Goal: Task Accomplishment & Management: Use online tool/utility

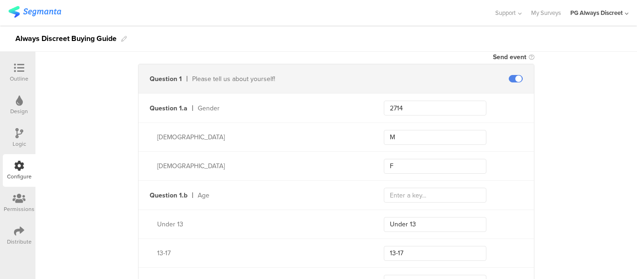
scroll to position [326, 0]
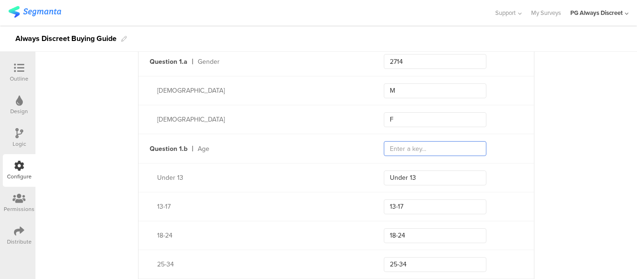
click at [407, 151] on input "text" at bounding box center [435, 148] width 103 height 15
type input "344"
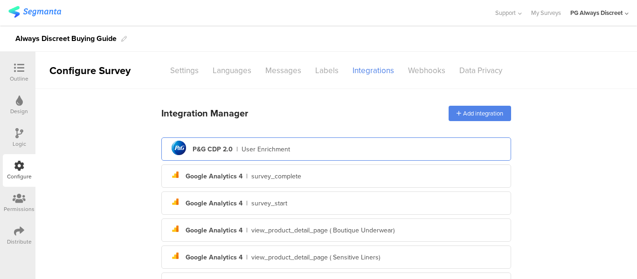
click at [264, 154] on div "pg logo P&G CDP 2.0 | User Enrichment" at bounding box center [336, 149] width 335 height 23
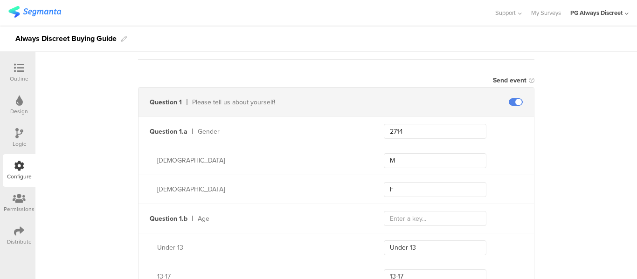
scroll to position [326, 0]
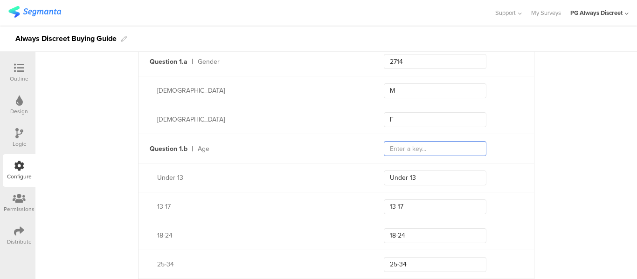
click at [414, 149] on input "text" at bounding box center [435, 148] width 103 height 15
type input "344"
click at [417, 171] on input "Under 13" at bounding box center [435, 178] width 103 height 15
click at [428, 204] on input "13-17" at bounding box center [435, 206] width 103 height 15
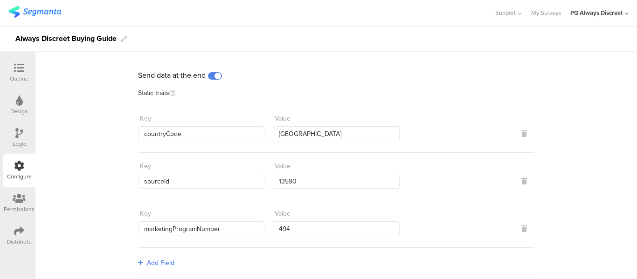
scroll to position [0, 0]
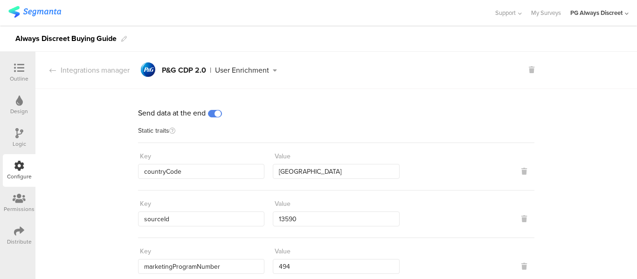
click at [269, 68] on icon at bounding box center [275, 70] width 12 height 7
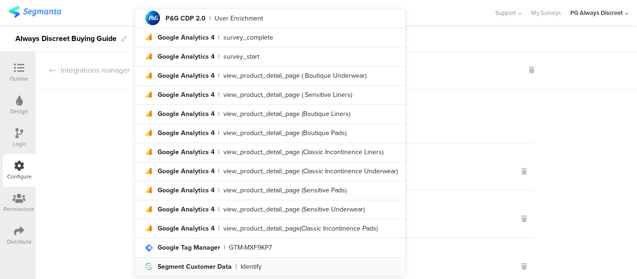
click at [217, 261] on li "Segment icon Created with Sketch. Segment Customer Data | Identify" at bounding box center [270, 267] width 270 height 19
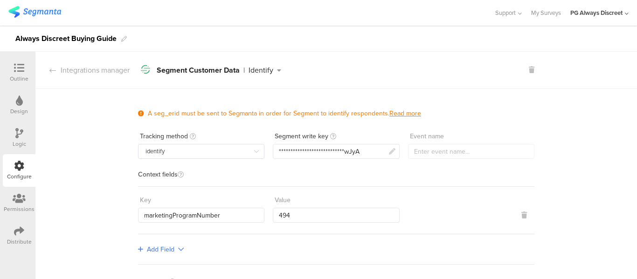
click at [256, 69] on div "Identify" at bounding box center [260, 70] width 25 height 7
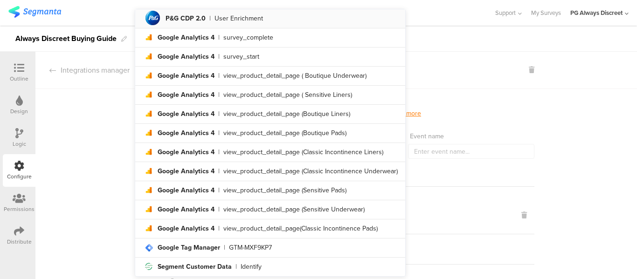
click at [256, 23] on li "pg logo P&G CDP 2.0 | User Enrichment" at bounding box center [270, 18] width 270 height 19
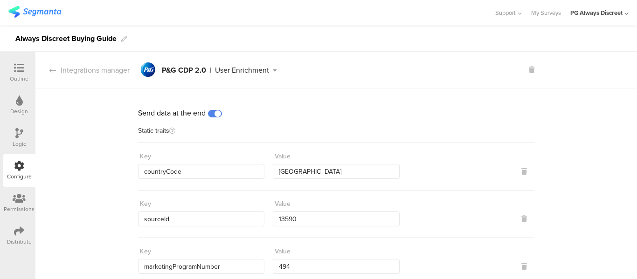
click at [236, 67] on div "User Enrichment" at bounding box center [242, 70] width 54 height 7
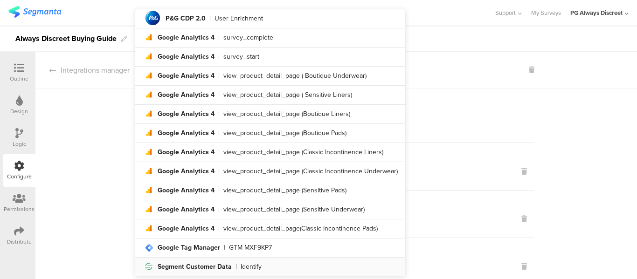
click at [193, 264] on div "Segment Customer Data" at bounding box center [195, 267] width 74 height 7
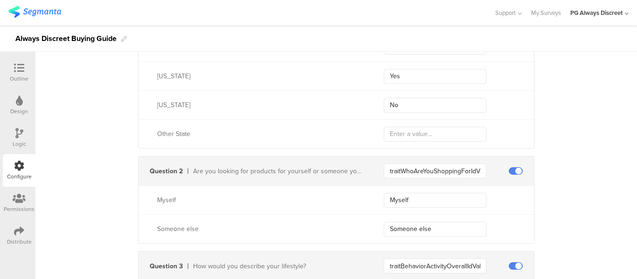
scroll to position [653, 0]
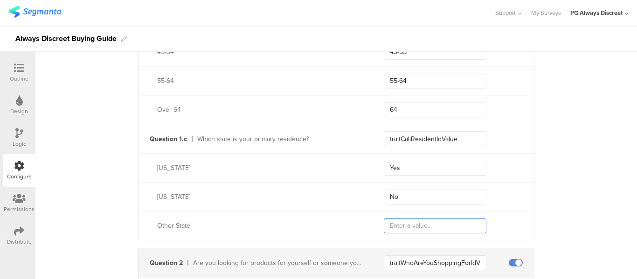
click at [405, 223] on input "text" at bounding box center [435, 226] width 103 height 15
click at [416, 229] on input "O" at bounding box center [435, 226] width 103 height 15
type input "Other"
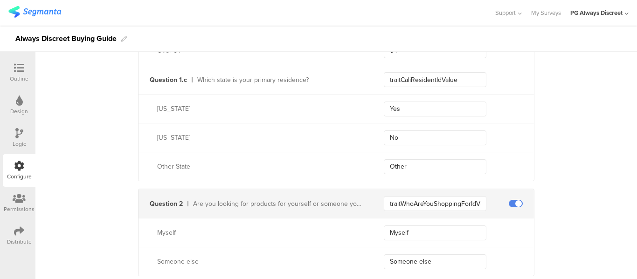
scroll to position [699, 0]
